Goal: Information Seeking & Learning: Compare options

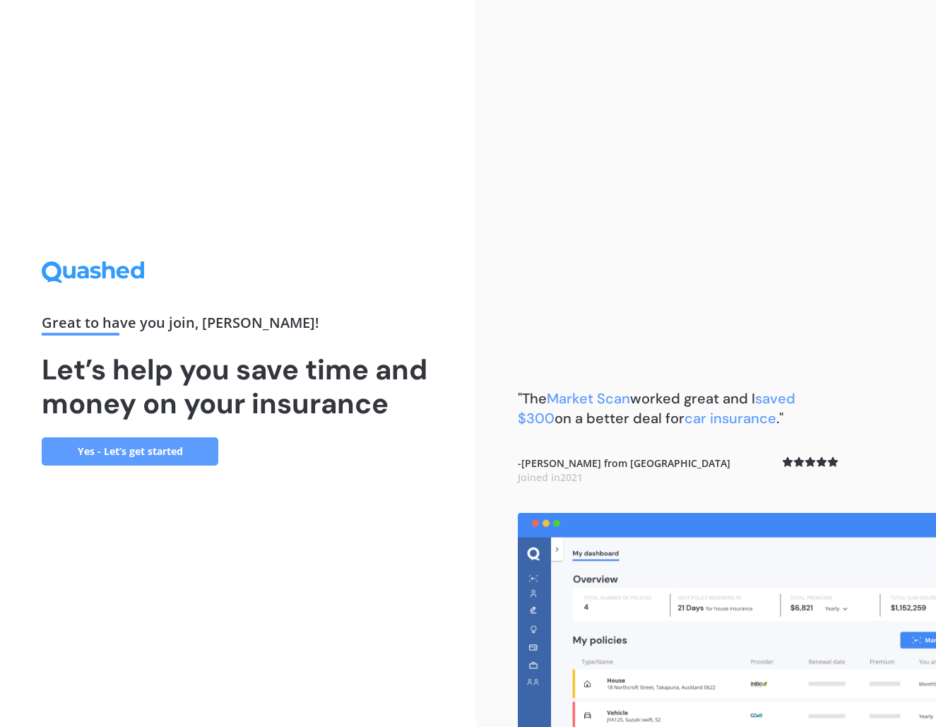
scroll to position [1, 0]
click at [144, 460] on link "Yes - Let’s get started" at bounding box center [130, 451] width 177 height 28
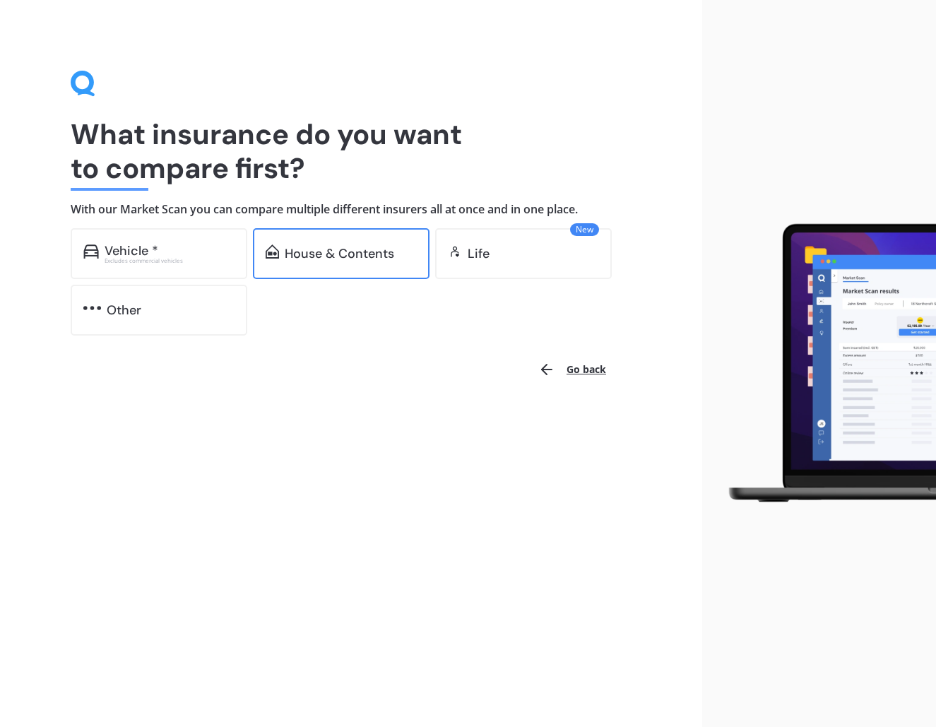
click at [309, 256] on div "House & Contents" at bounding box center [339, 253] width 109 height 14
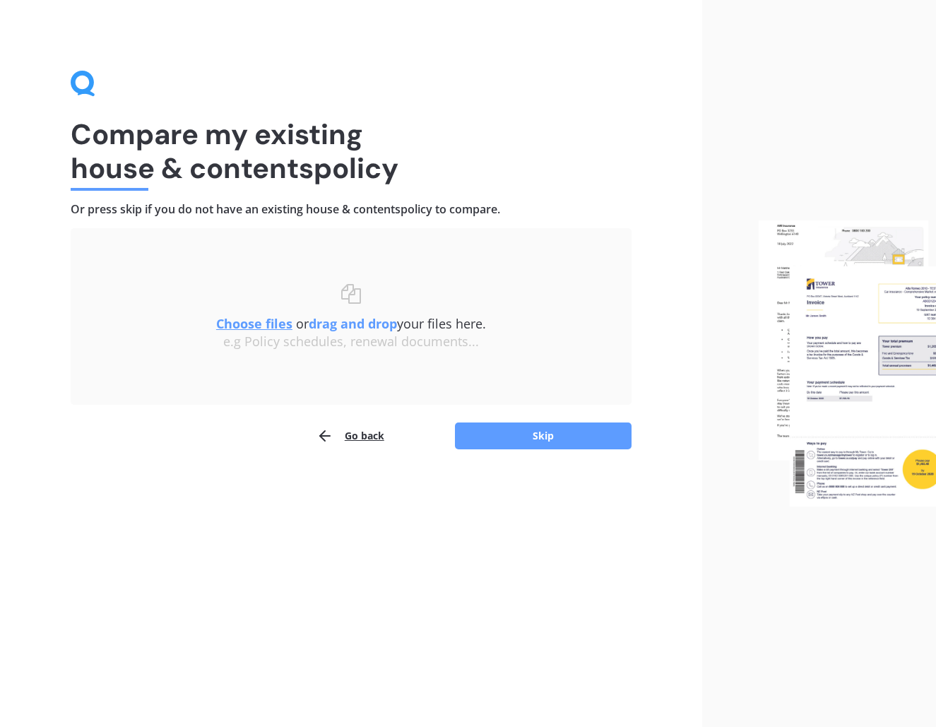
click at [267, 321] on u "Choose files" at bounding box center [254, 323] width 76 height 17
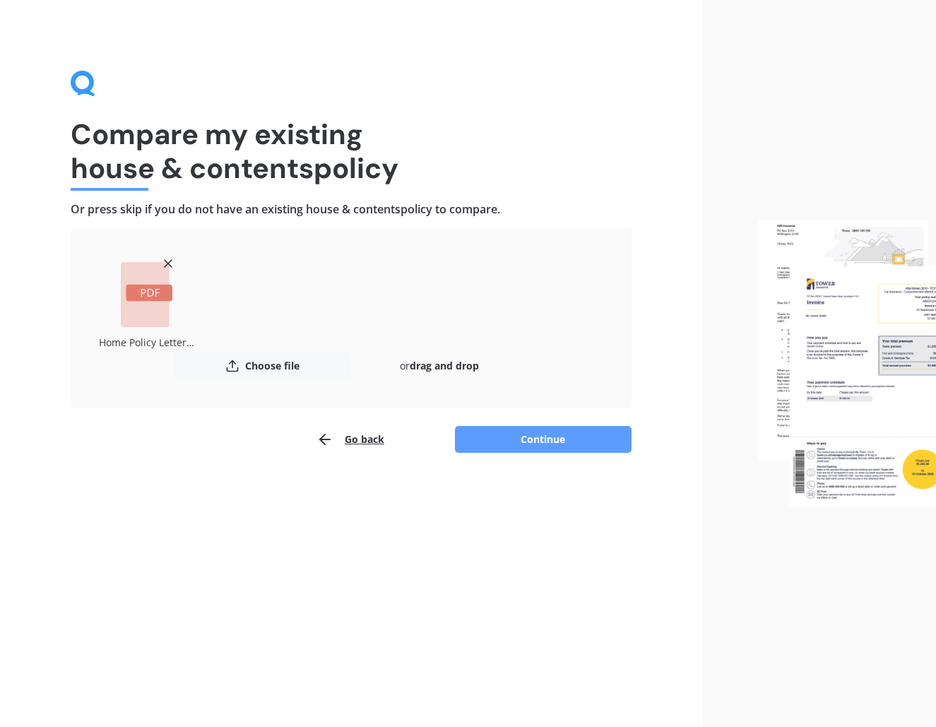
click at [167, 258] on icon at bounding box center [168, 263] width 14 height 14
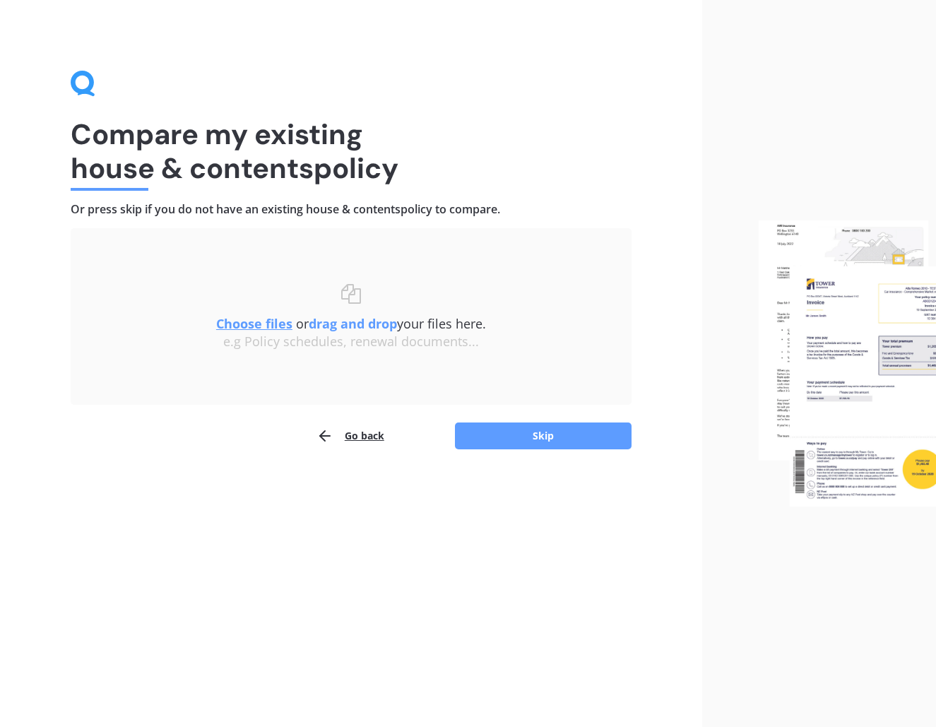
click at [265, 319] on u "Choose files" at bounding box center [254, 323] width 76 height 17
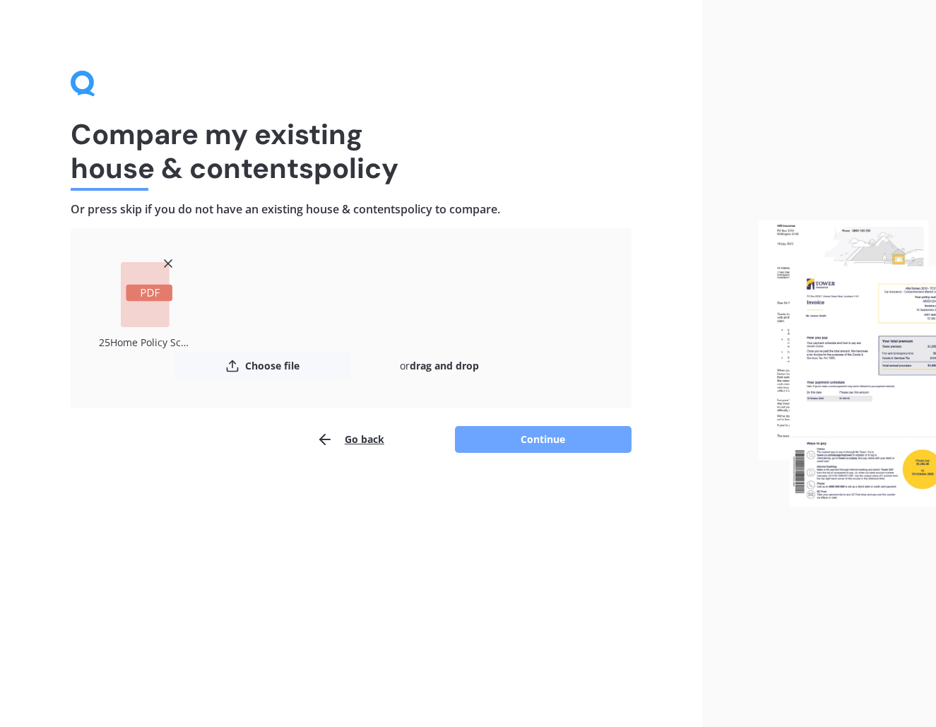
click at [576, 437] on button "Continue" at bounding box center [543, 439] width 177 height 27
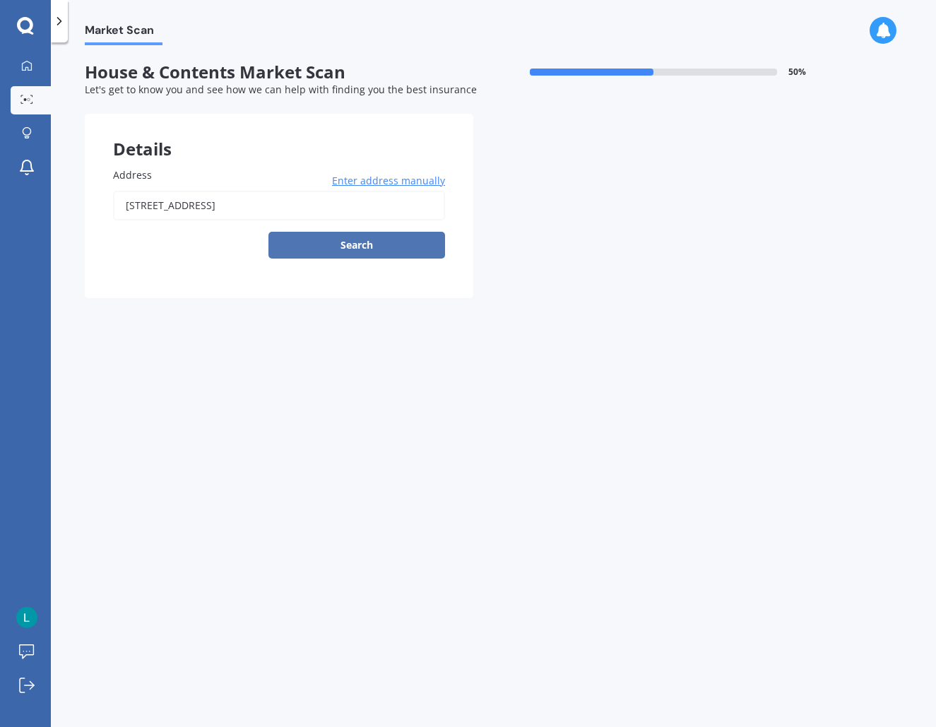
click at [342, 245] on button "Search" at bounding box center [356, 245] width 177 height 27
type input "[STREET_ADDRESS]"
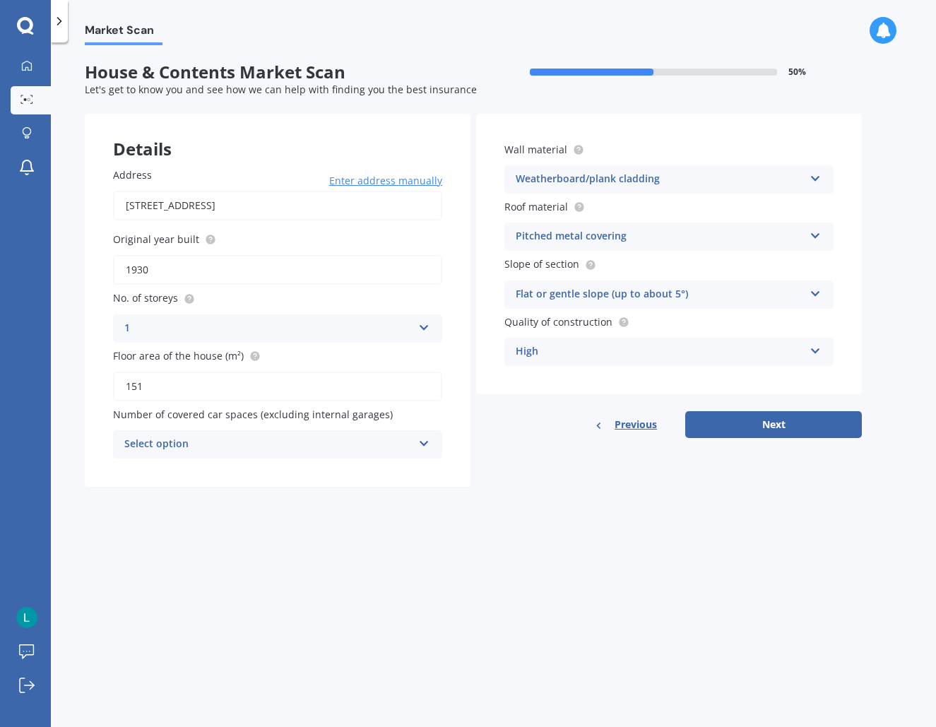
click at [298, 436] on div "Select option" at bounding box center [268, 444] width 288 height 17
click at [267, 470] on div "0" at bounding box center [278, 471] width 328 height 25
click at [797, 422] on button "Next" at bounding box center [773, 424] width 177 height 27
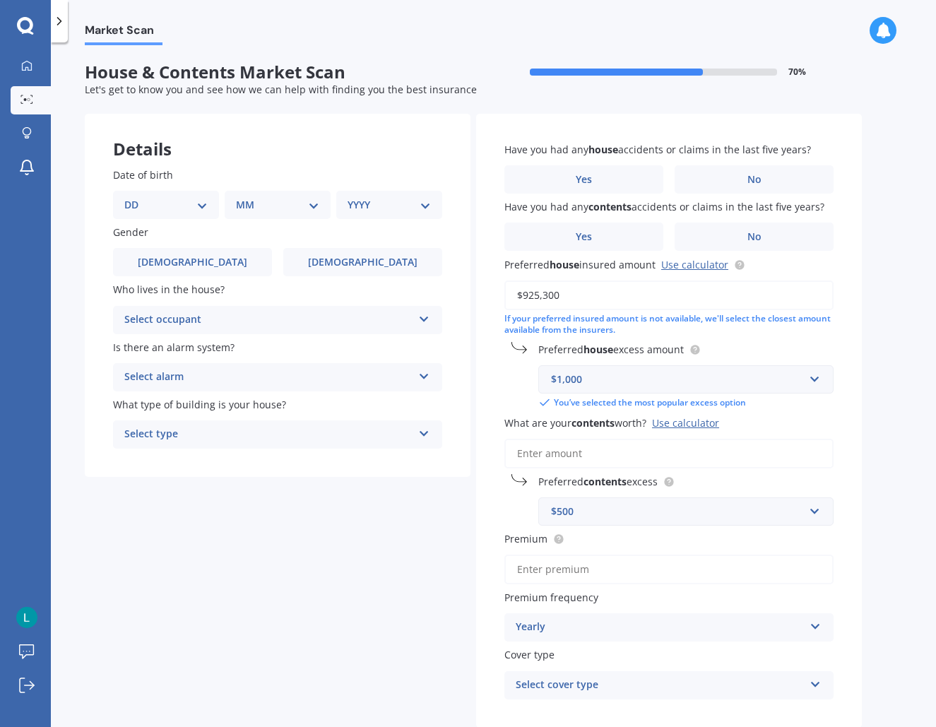
scroll to position [26, 0]
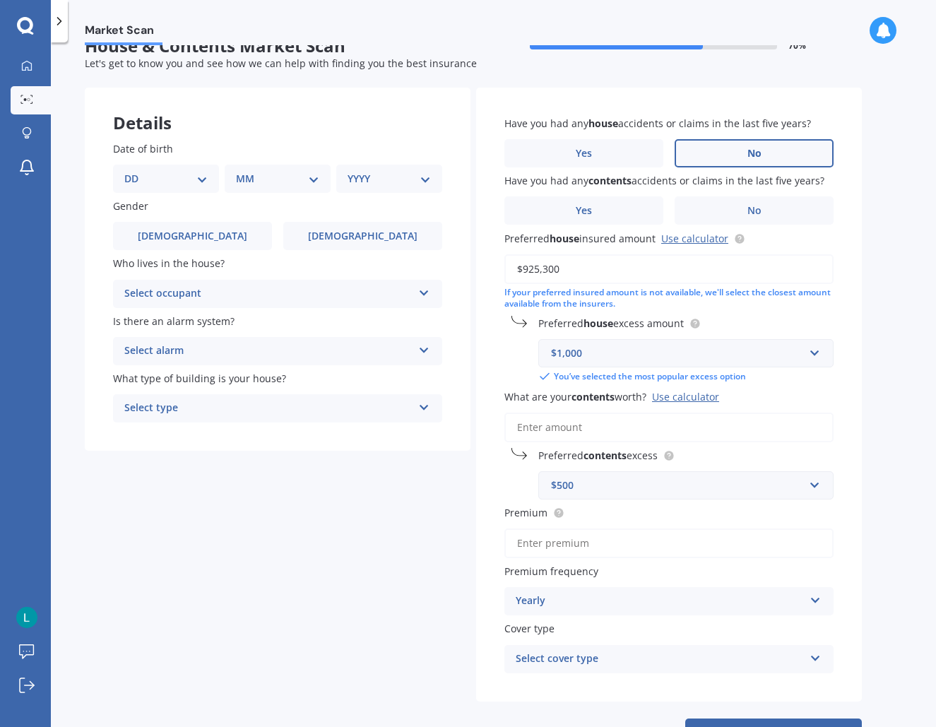
click at [745, 153] on label "No" at bounding box center [753, 153] width 159 height 28
click at [0, 0] on input "No" at bounding box center [0, 0] width 0 height 0
click at [773, 208] on label "No" at bounding box center [753, 210] width 159 height 28
click at [0, 0] on input "No" at bounding box center [0, 0] width 0 height 0
select select "08"
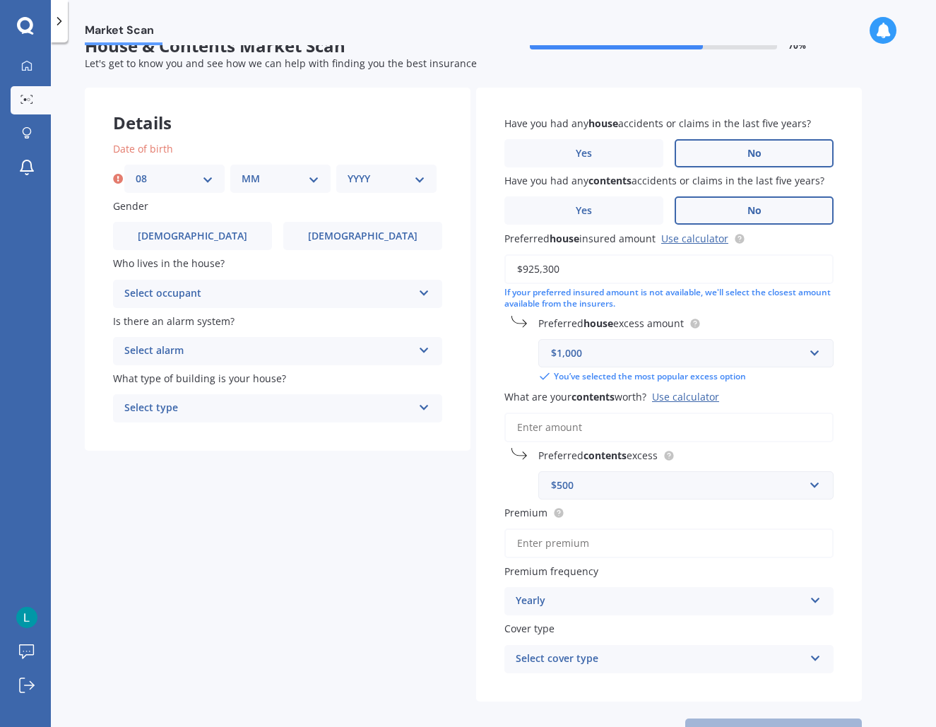
select select "02"
select select "1972"
click at [206, 232] on label "[DEMOGRAPHIC_DATA]" at bounding box center [192, 236] width 159 height 28
click at [0, 0] on input "[DEMOGRAPHIC_DATA]" at bounding box center [0, 0] width 0 height 0
click at [204, 296] on div "Select occupant" at bounding box center [268, 293] width 288 height 17
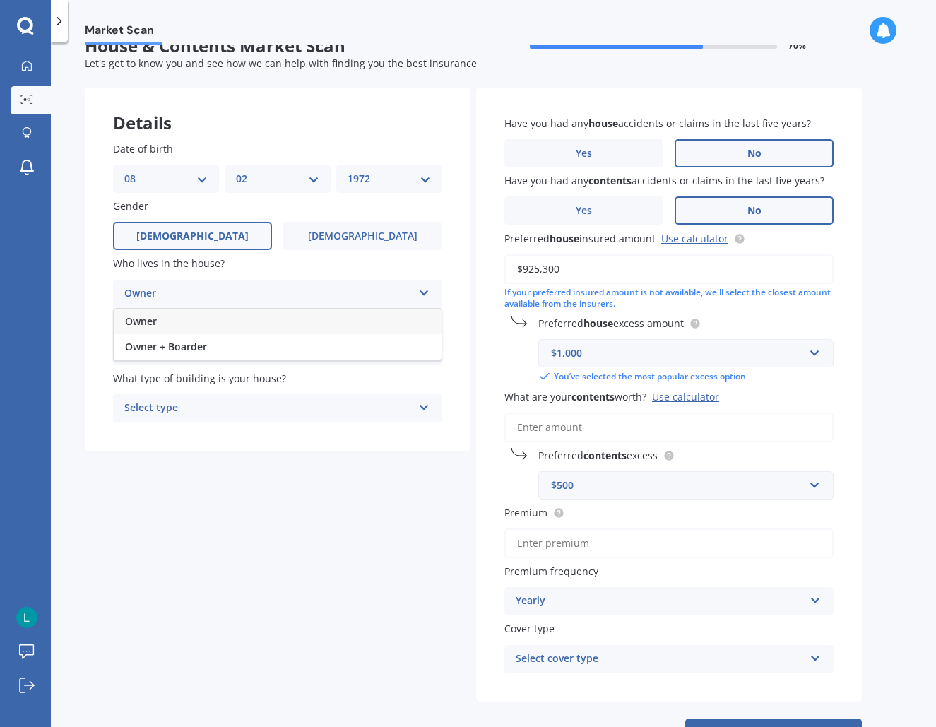
click at [165, 314] on div "Owner" at bounding box center [278, 321] width 328 height 25
click at [237, 350] on div "Select alarm" at bounding box center [268, 351] width 288 height 17
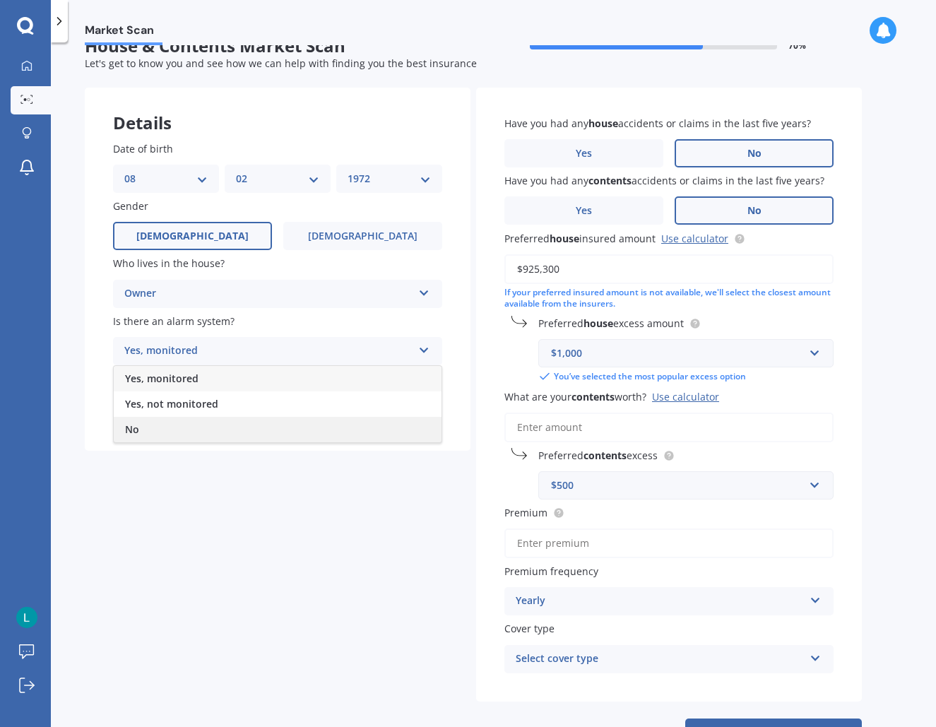
click at [162, 417] on div "No" at bounding box center [278, 429] width 328 height 25
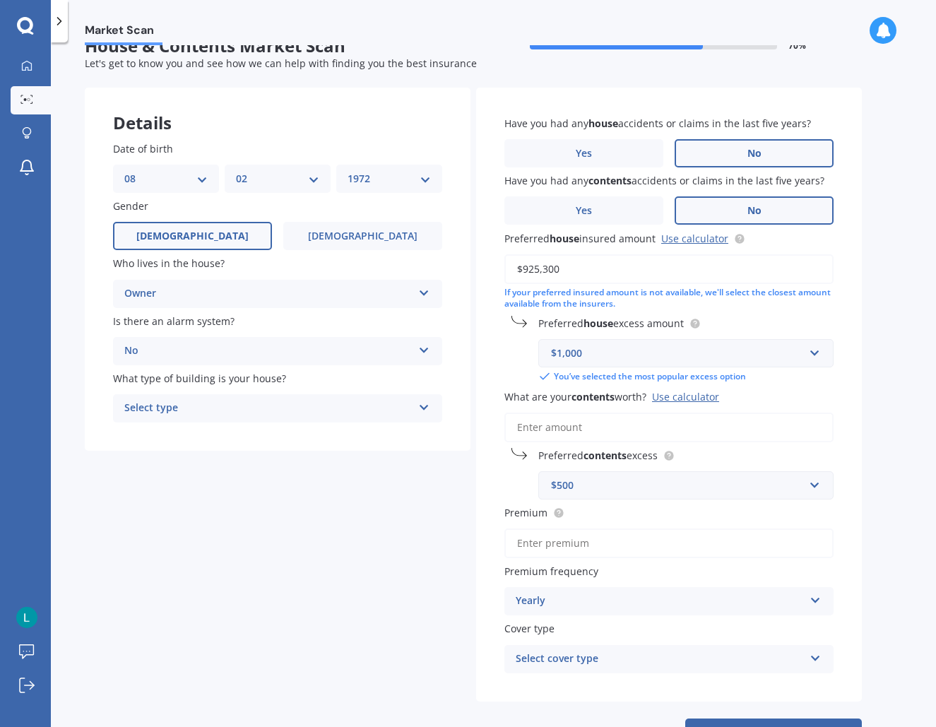
click at [202, 401] on div "Select type" at bounding box center [268, 408] width 288 height 17
click at [189, 440] on div "Freestanding" at bounding box center [278, 435] width 328 height 25
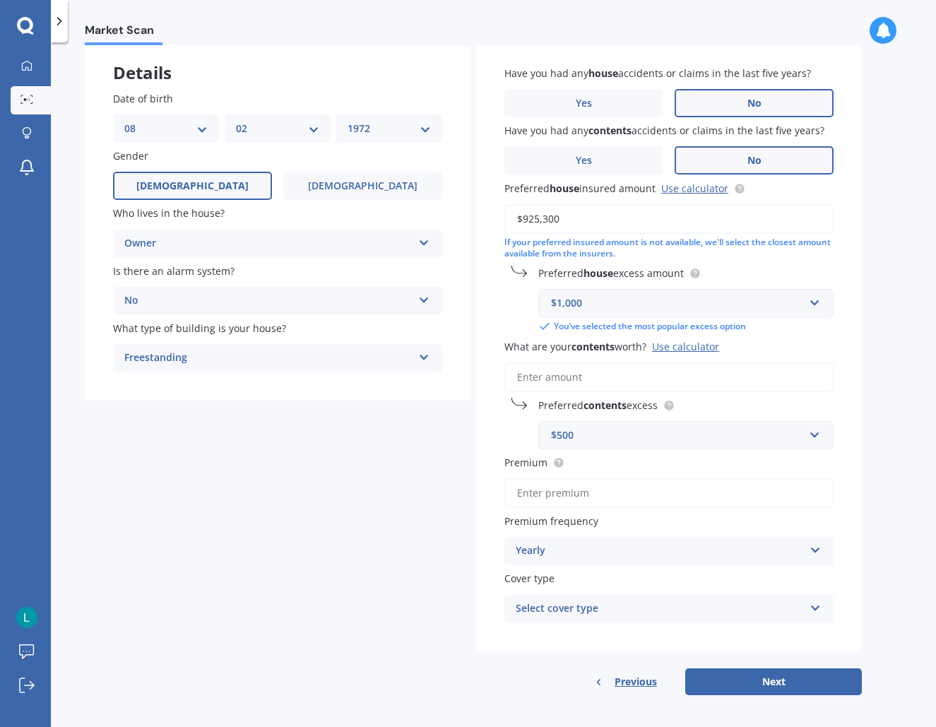
scroll to position [76, 0]
click at [588, 607] on div "Select cover type" at bounding box center [660, 609] width 288 height 17
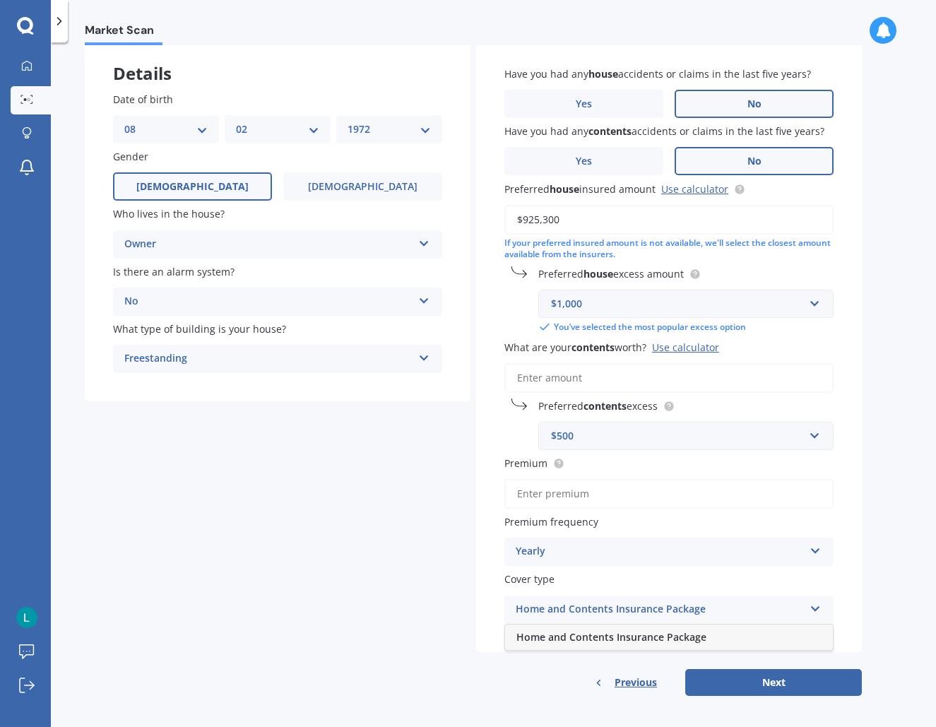
click at [593, 631] on span "Home and Contents Insurance Package" at bounding box center [611, 636] width 190 height 13
click at [588, 547] on div "Yearly" at bounding box center [660, 551] width 288 height 17
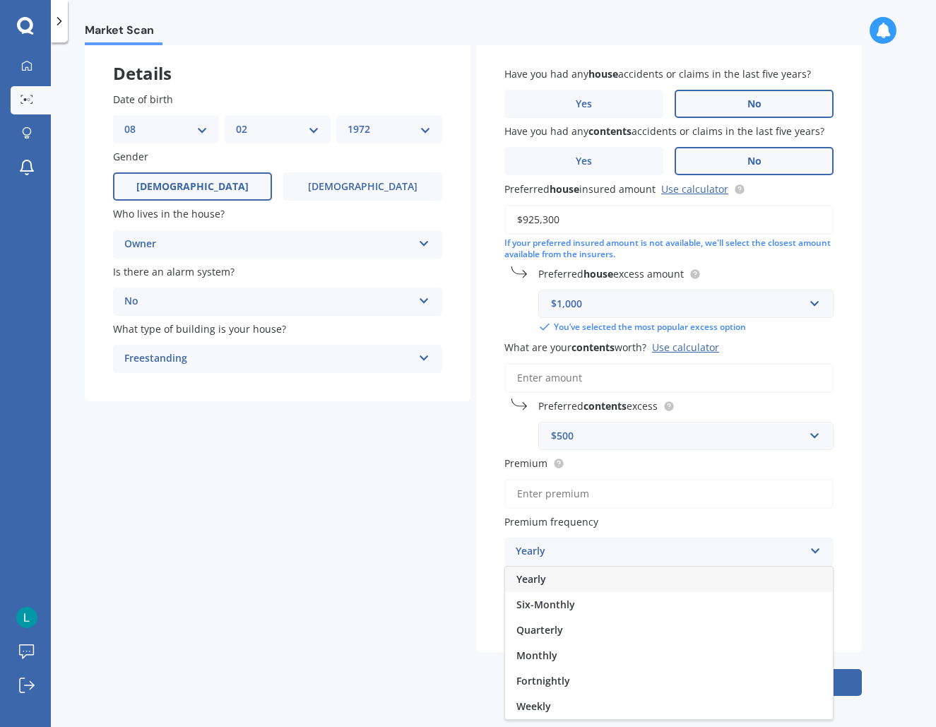
click at [573, 576] on div "Yearly" at bounding box center [669, 578] width 328 height 25
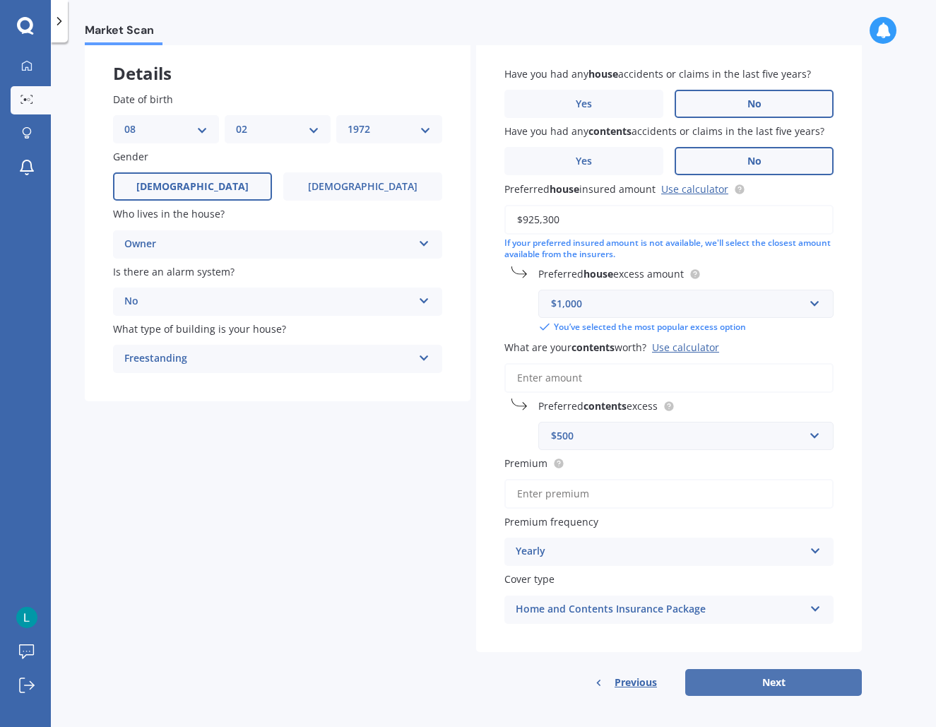
click at [776, 682] on button "Next" at bounding box center [773, 682] width 177 height 27
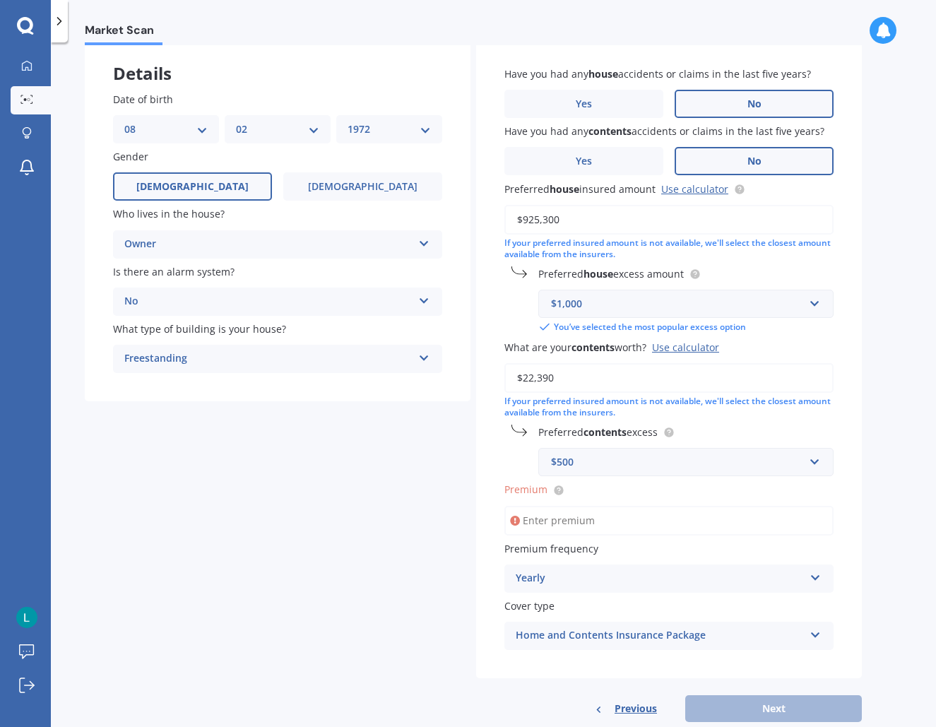
type input "$223,900"
click at [624, 520] on input "Premium" at bounding box center [668, 521] width 329 height 30
type input "$2,471.00"
click at [790, 701] on button "Next" at bounding box center [773, 708] width 177 height 27
select select "08"
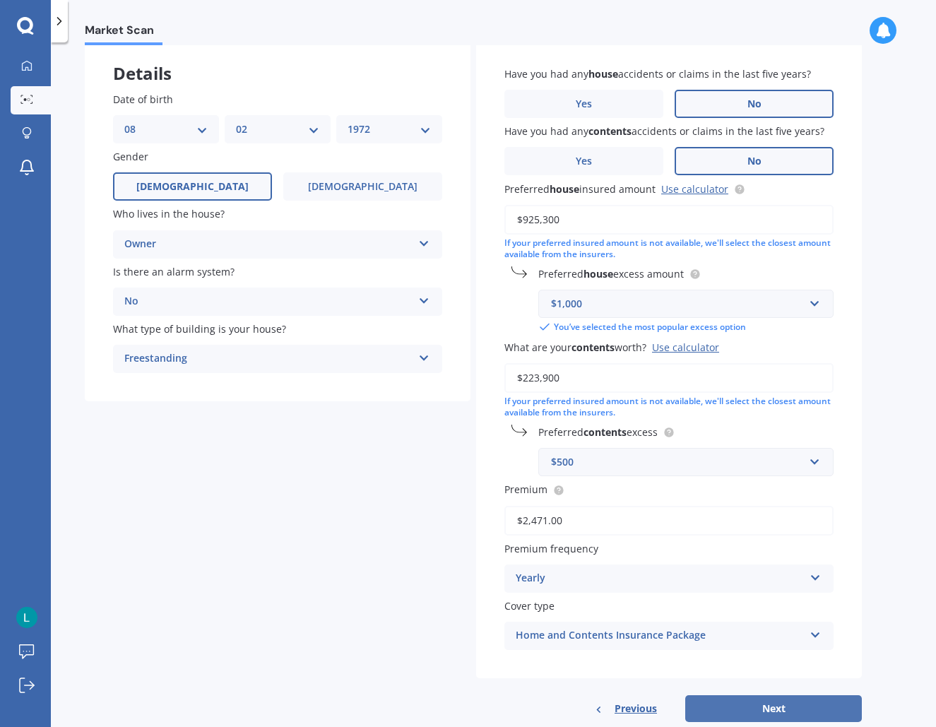
select select "02"
select select "1972"
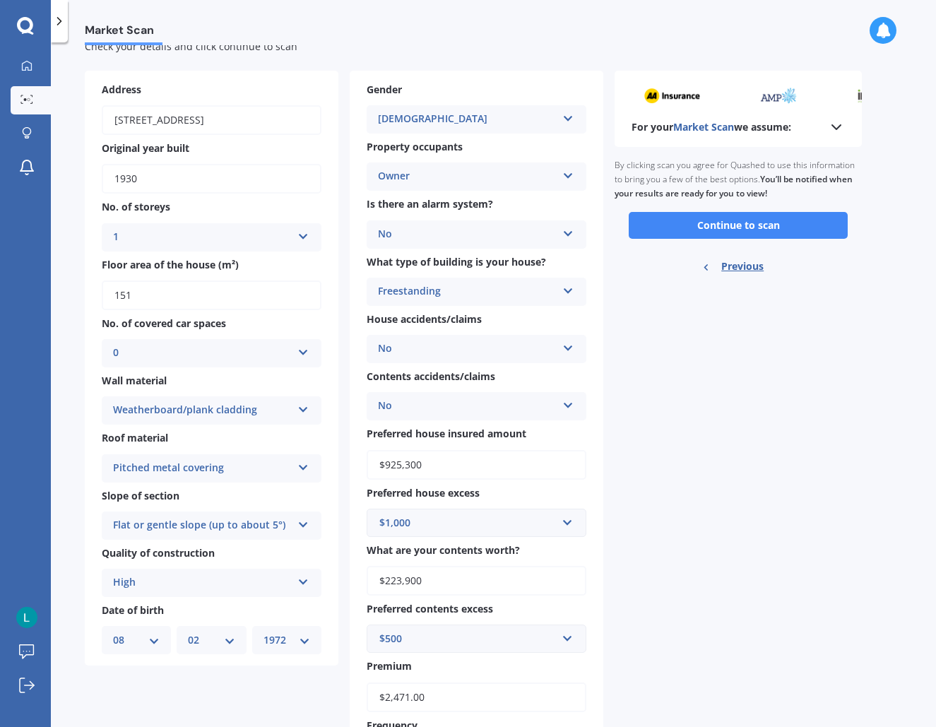
scroll to position [44, 0]
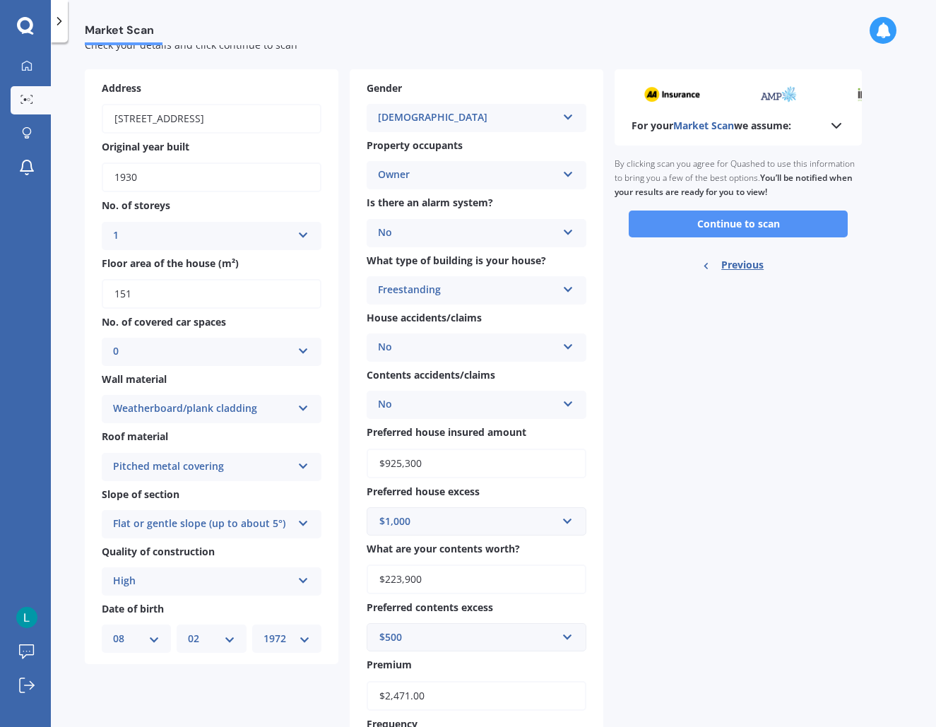
click at [722, 220] on button "Continue to scan" at bounding box center [738, 223] width 219 height 27
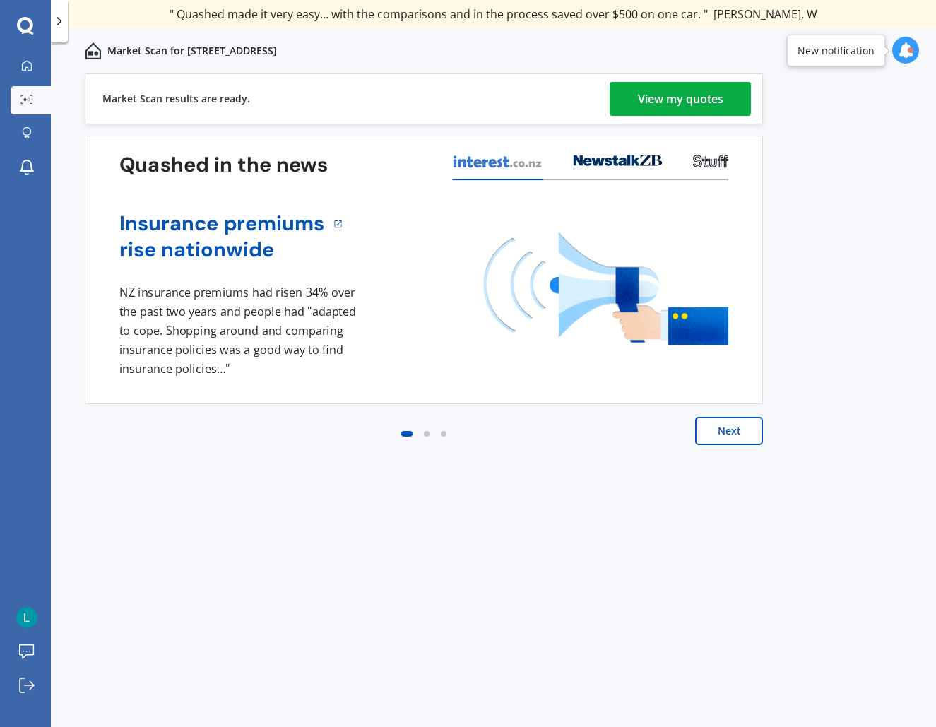
click at [665, 94] on div "View my quotes" at bounding box center [680, 99] width 85 height 34
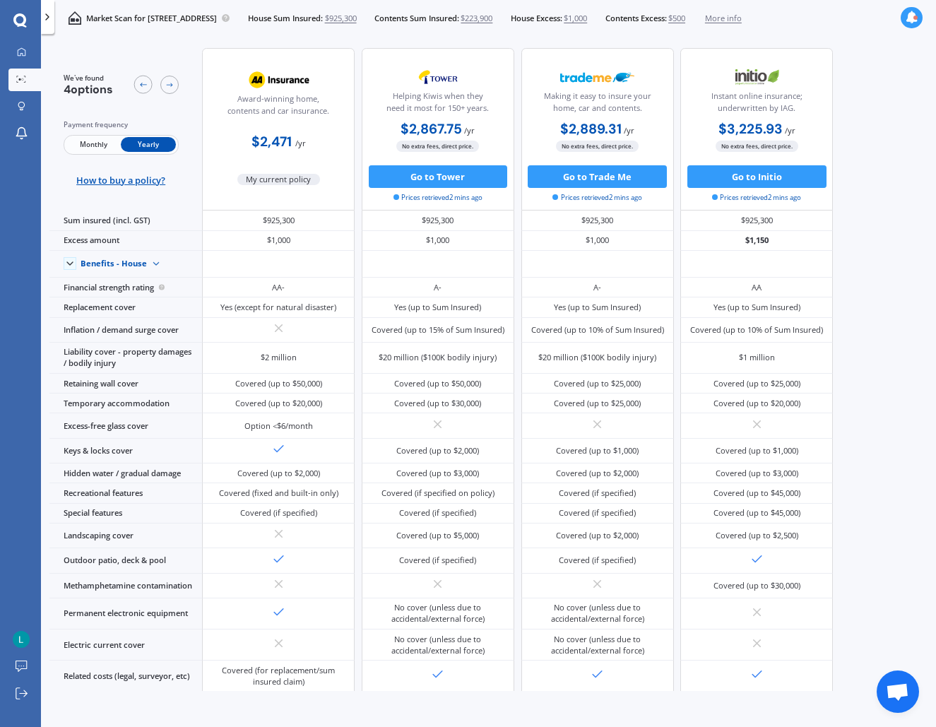
scroll to position [1, 0]
click at [89, 143] on span "Monthly" at bounding box center [93, 143] width 55 height 15
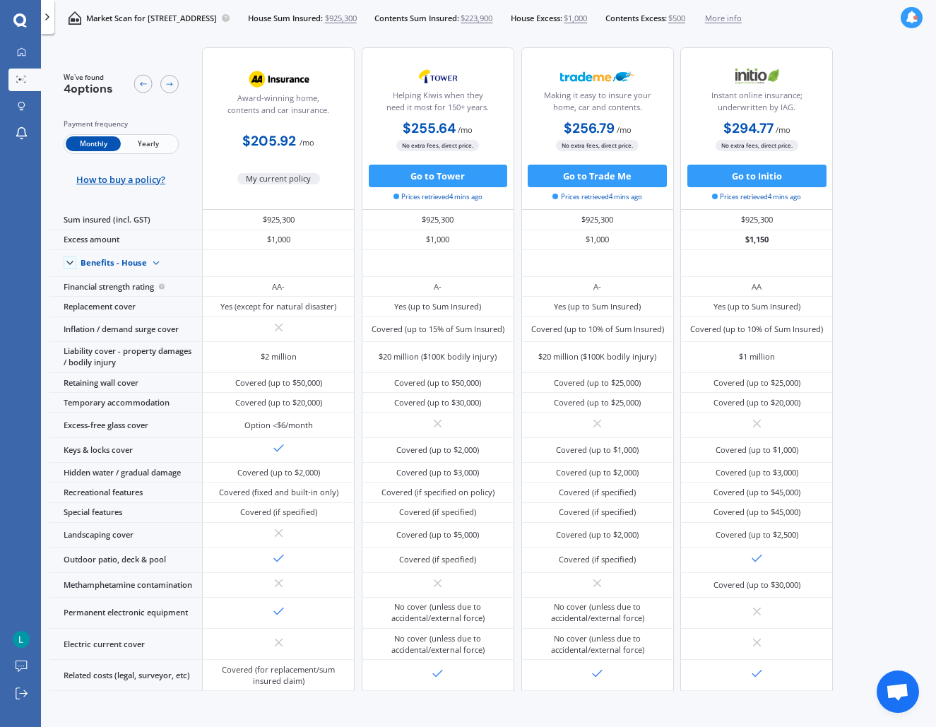
click at [150, 142] on span "Yearly" at bounding box center [148, 143] width 55 height 15
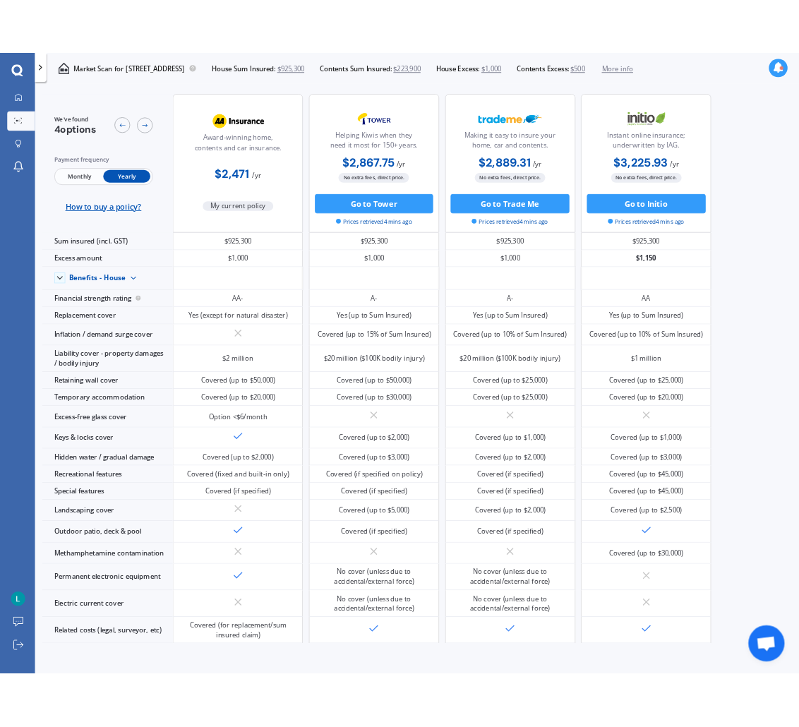
scroll to position [0, 0]
